Goal: Information Seeking & Learning: Learn about a topic

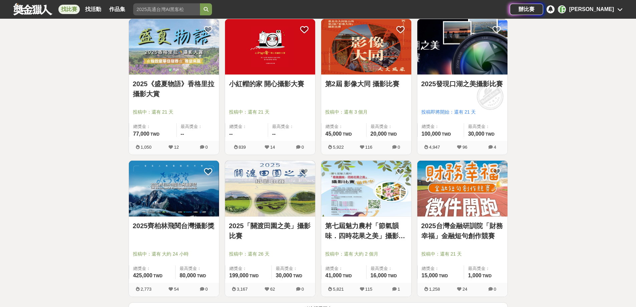
scroll to position [734, 0]
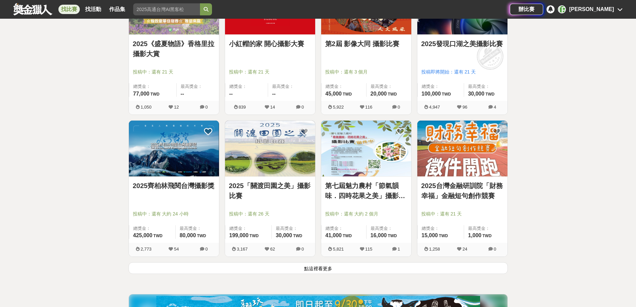
click at [189, 186] on link "2025齊柏林飛閱台灣攝影獎" at bounding box center [174, 186] width 82 height 10
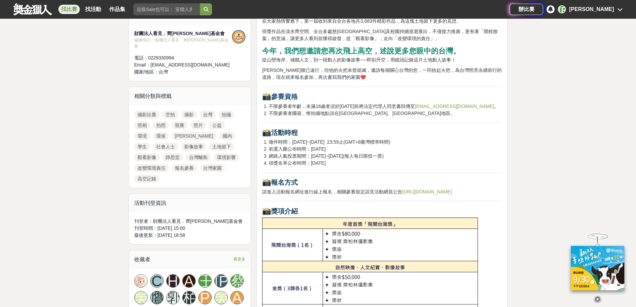
scroll to position [267, 0]
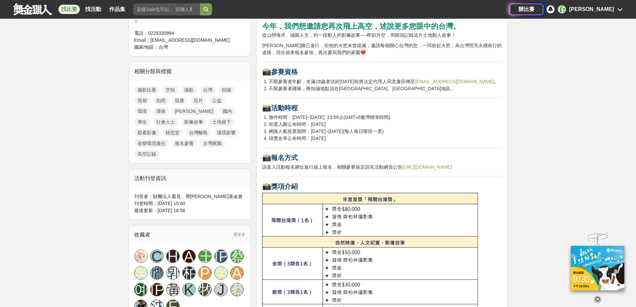
click at [441, 169] on link "[URL][DOMAIN_NAME]" at bounding box center [426, 166] width 49 height 5
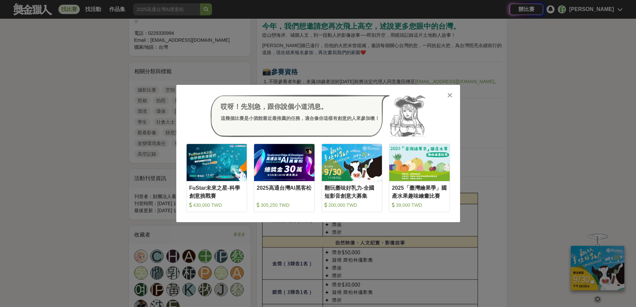
click at [453, 98] on div at bounding box center [450, 94] width 7 height 7
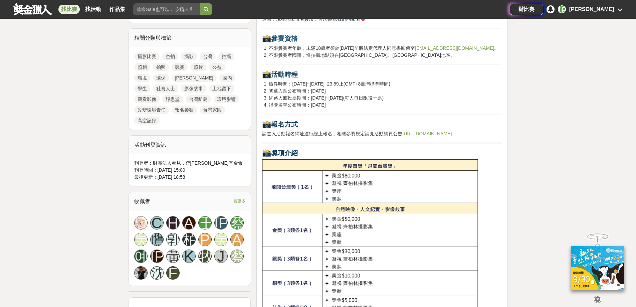
scroll to position [200, 0]
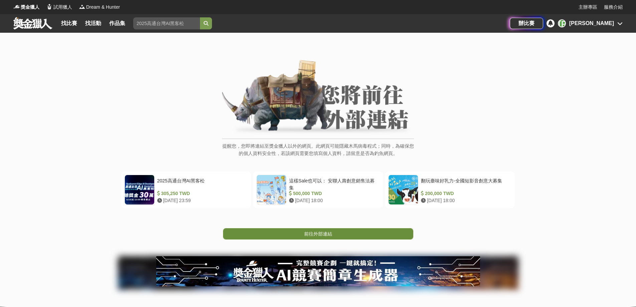
click at [354, 236] on link "前往外部連結" at bounding box center [318, 233] width 190 height 11
